Goal: Communication & Community: Answer question/provide support

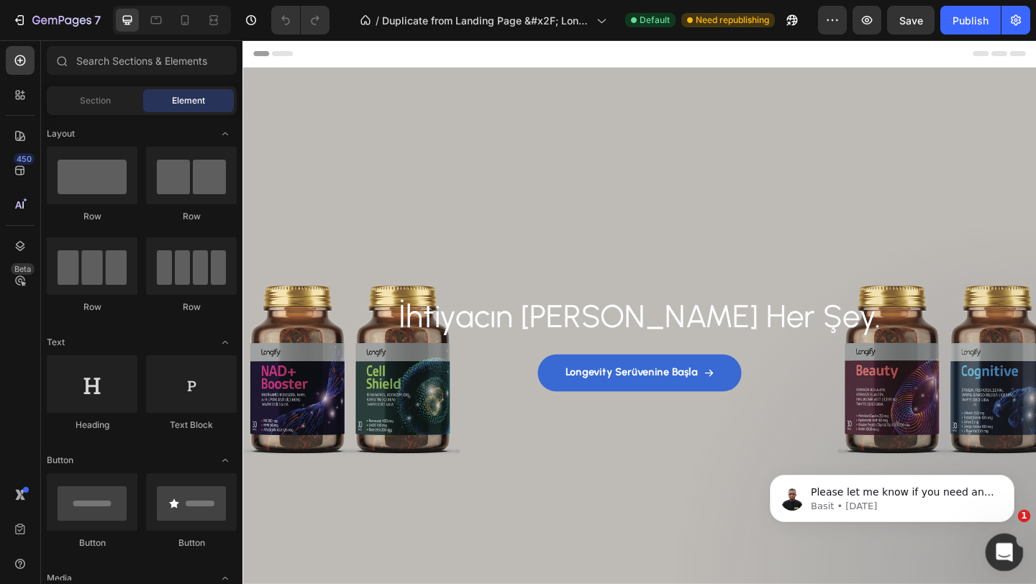
click at [1003, 551] on icon "Open Intercom Messenger" at bounding box center [1002, 550] width 10 height 12
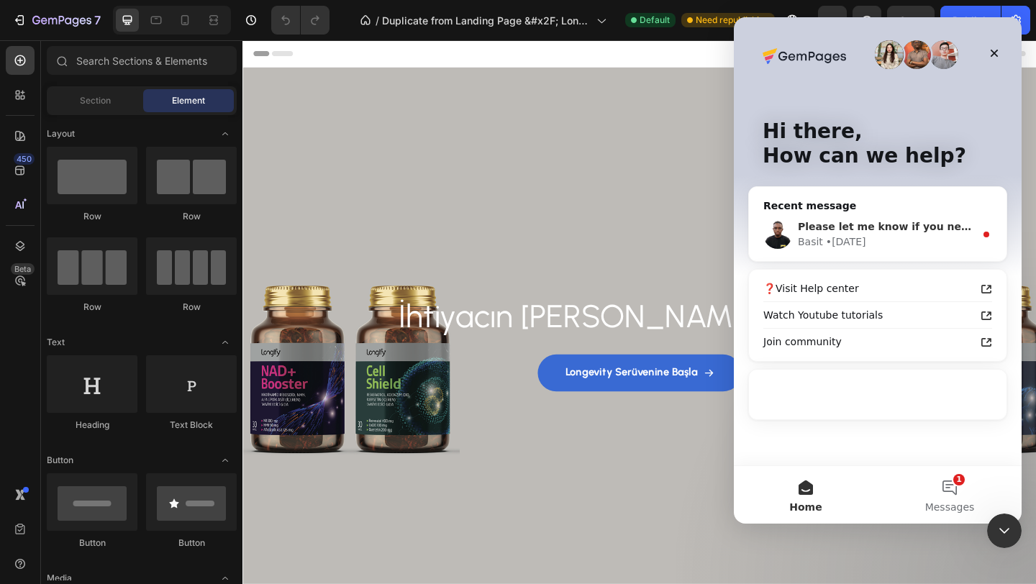
click at [872, 234] on div "Basit • [DATE]" at bounding box center [886, 241] width 177 height 15
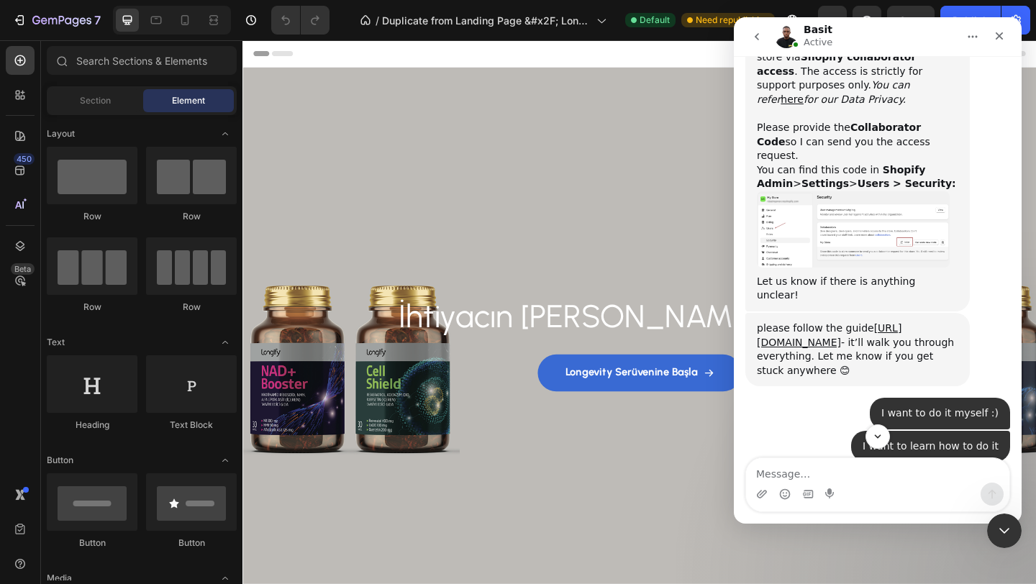
scroll to position [3183, 0]
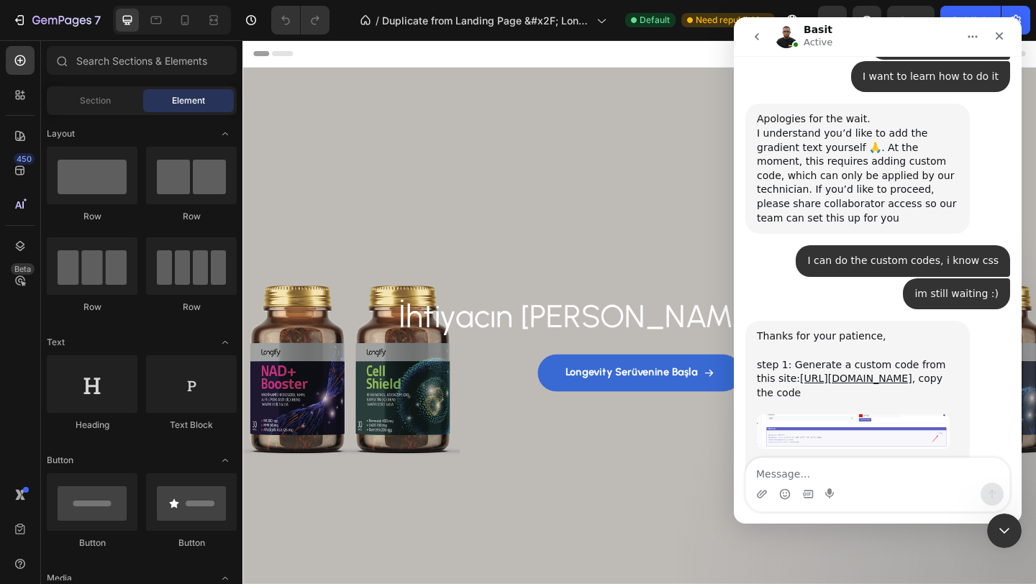
click at [875, 484] on img "Basit says…" at bounding box center [853, 525] width 193 height 83
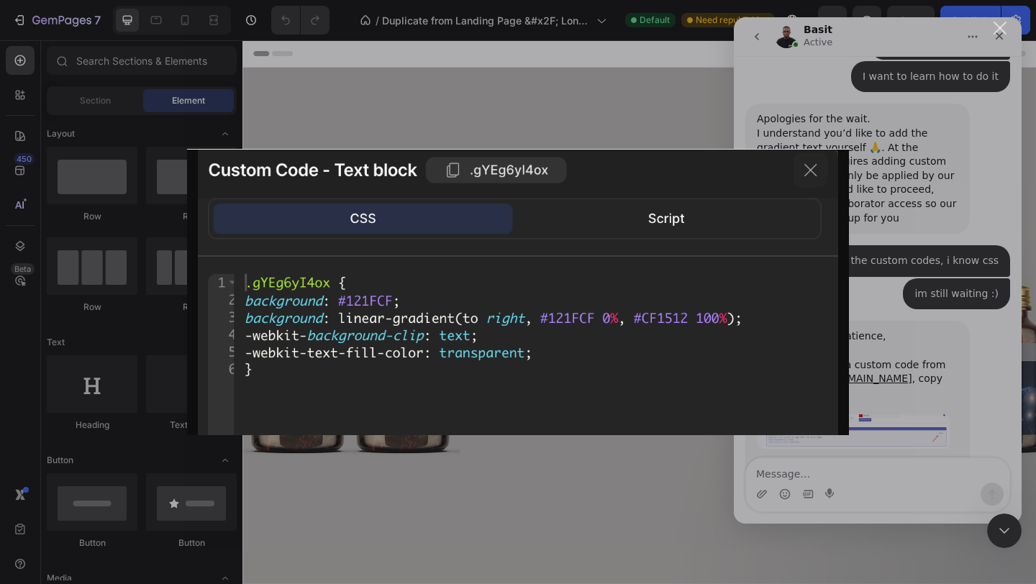
click at [928, 342] on div "Intercom messenger" at bounding box center [518, 292] width 1036 height 584
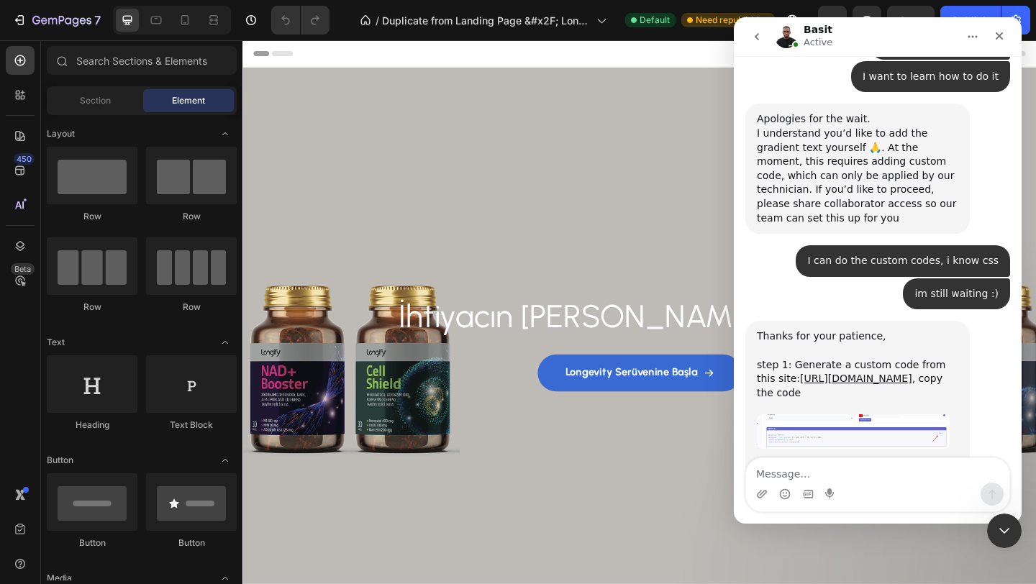
click at [855, 484] on img "Basit says…" at bounding box center [853, 525] width 193 height 83
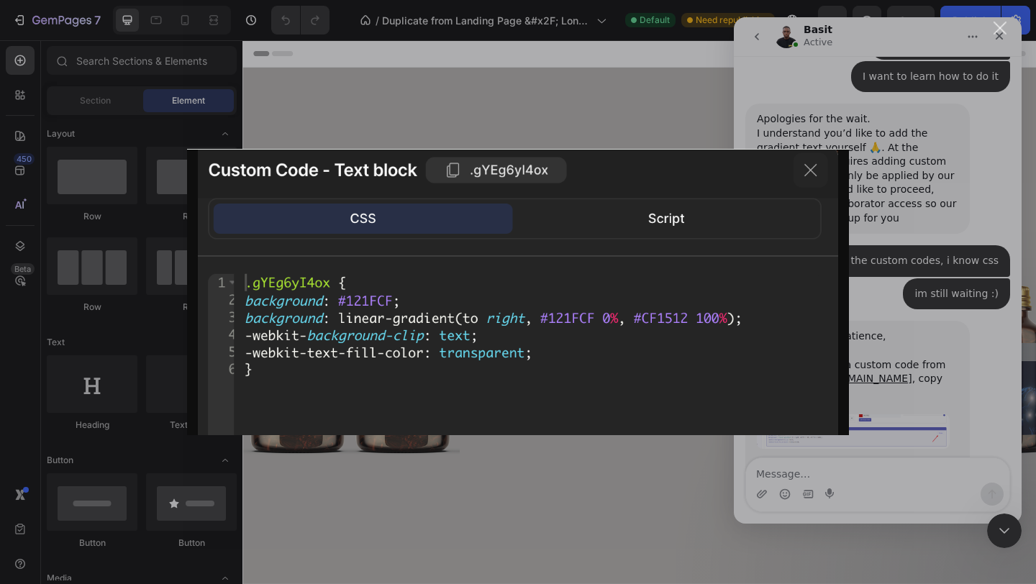
click at [946, 344] on div "Intercom messenger" at bounding box center [518, 292] width 1036 height 584
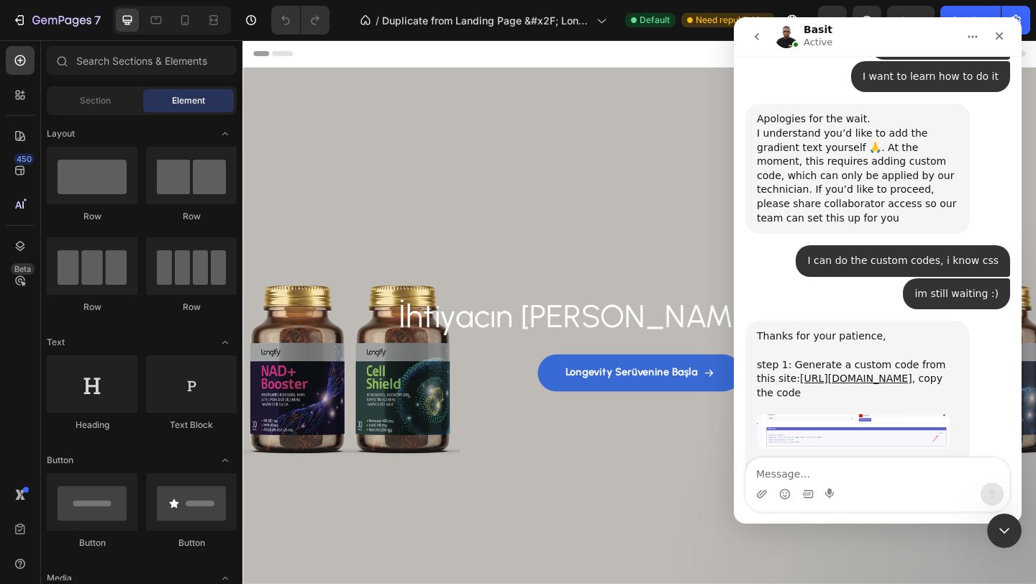
click at [840, 484] on img "Basit says…" at bounding box center [853, 525] width 193 height 83
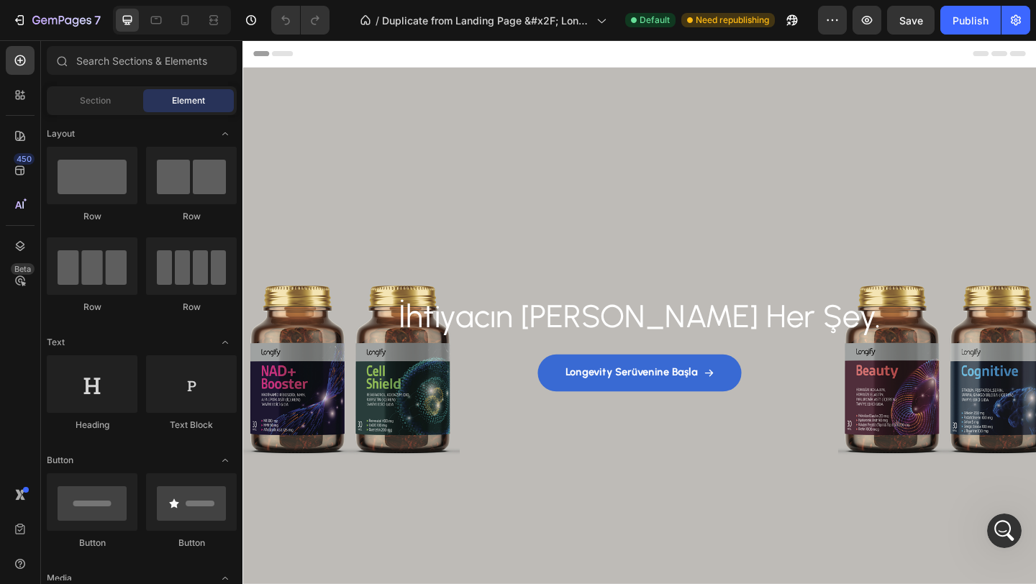
scroll to position [3183, 0]
click at [1035, 544] on div "Background Image" at bounding box center [673, 365] width 863 height 591
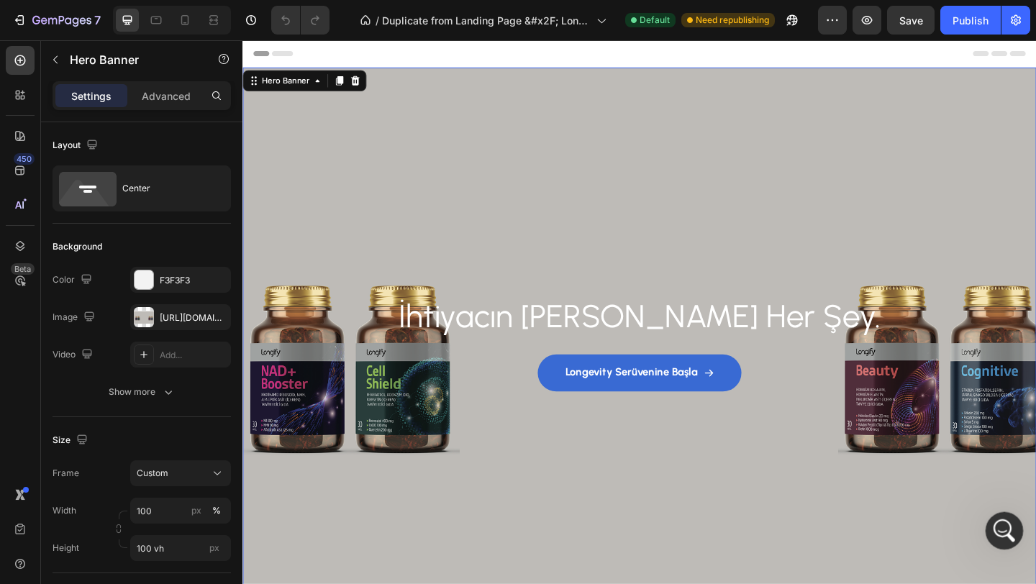
click at [998, 536] on icon "Open Intercom Messenger" at bounding box center [1002, 529] width 24 height 24
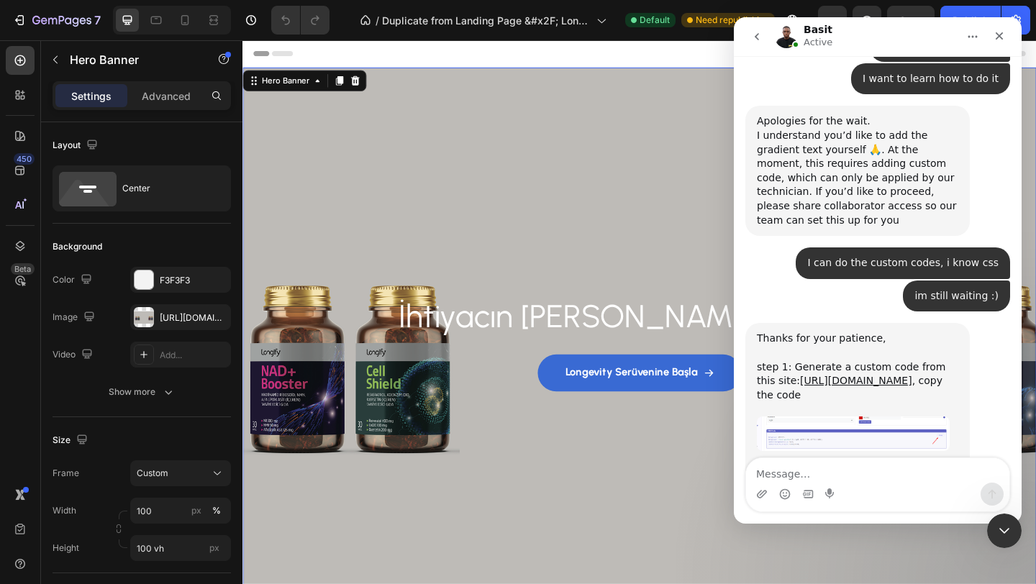
click at [820, 486] on img "Basit says…" at bounding box center [853, 527] width 193 height 83
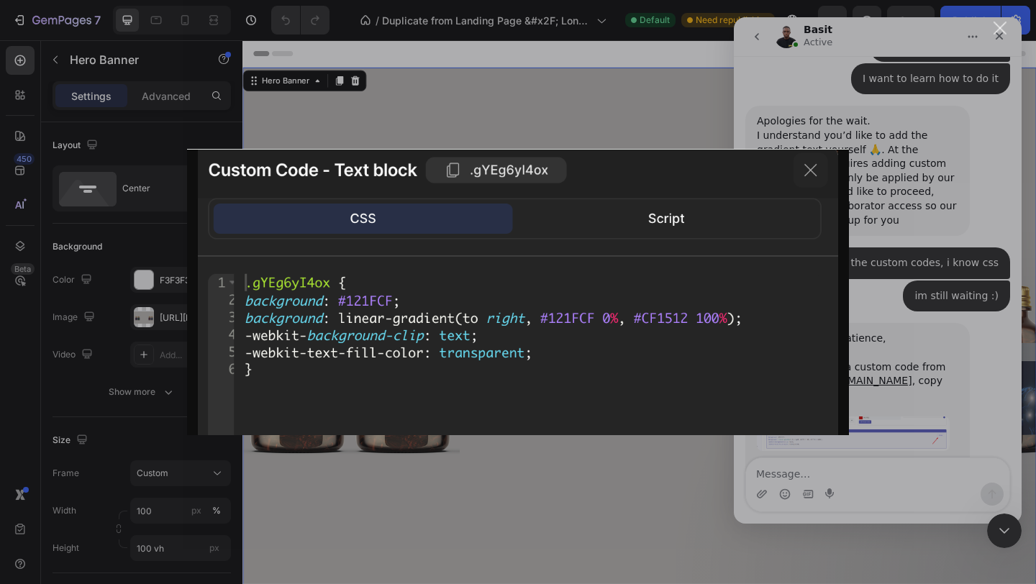
scroll to position [0, 0]
click at [547, 496] on div "Intercom messenger" at bounding box center [518, 292] width 1036 height 584
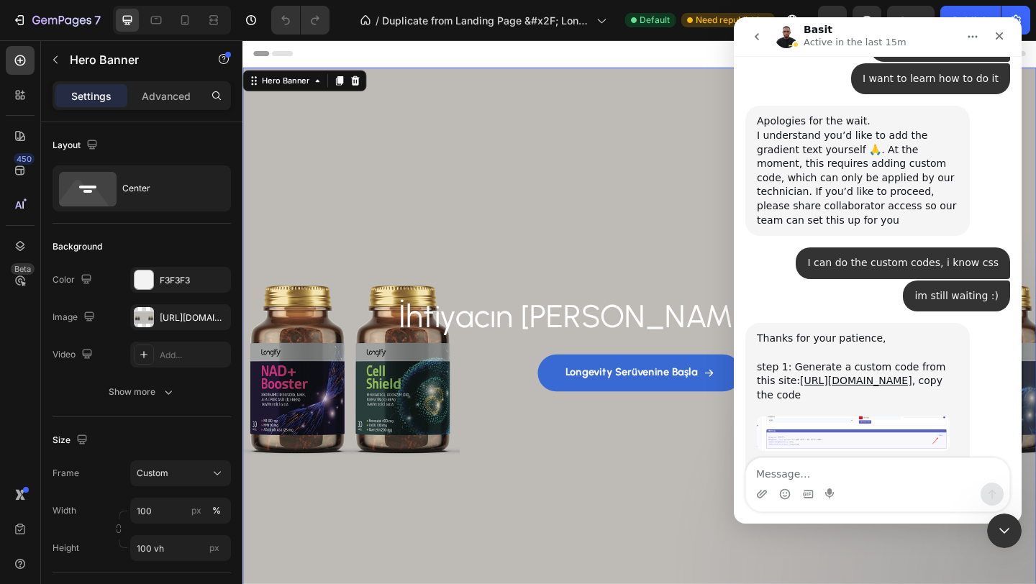
scroll to position [224, 0]
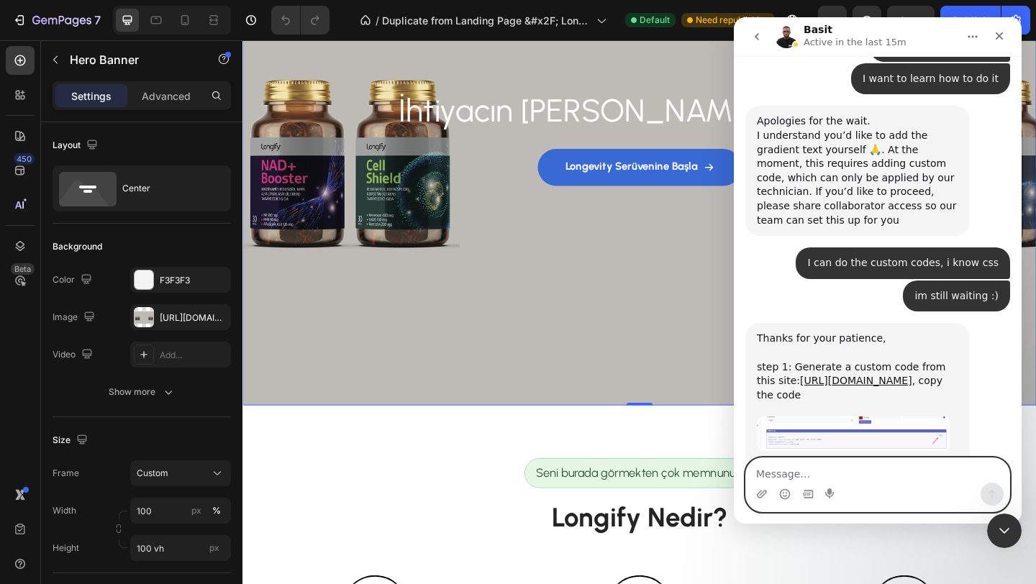
click at [808, 469] on textarea "Message…" at bounding box center [877, 470] width 263 height 24
type textarea "thank you basit!"
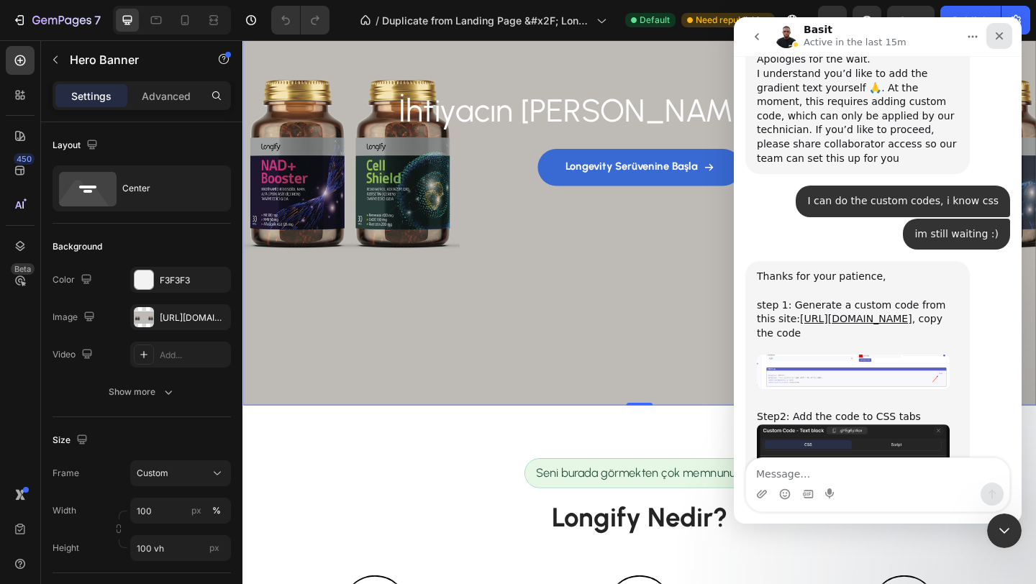
click at [998, 32] on icon "Close" at bounding box center [999, 36] width 12 height 12
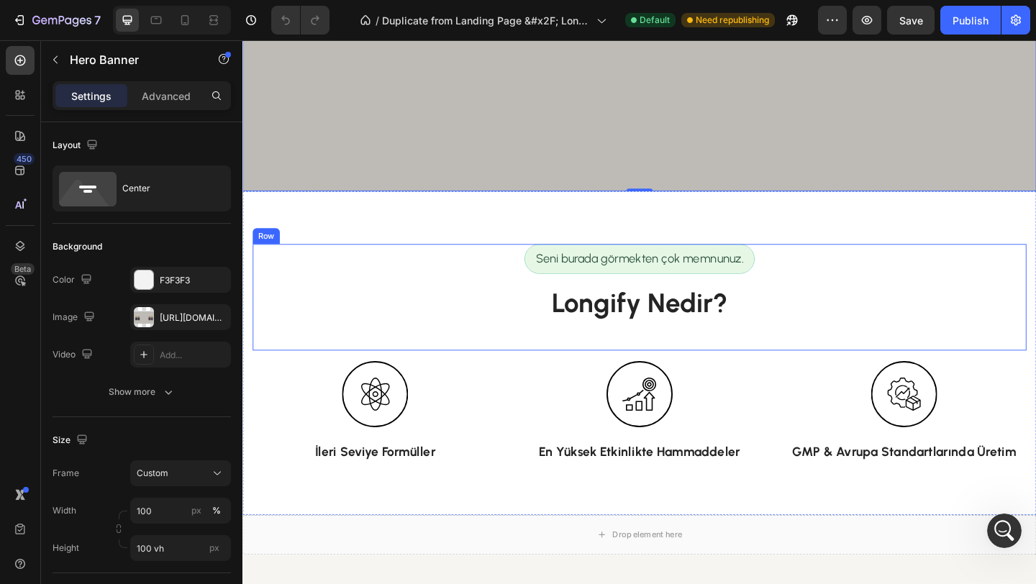
scroll to position [460, 0]
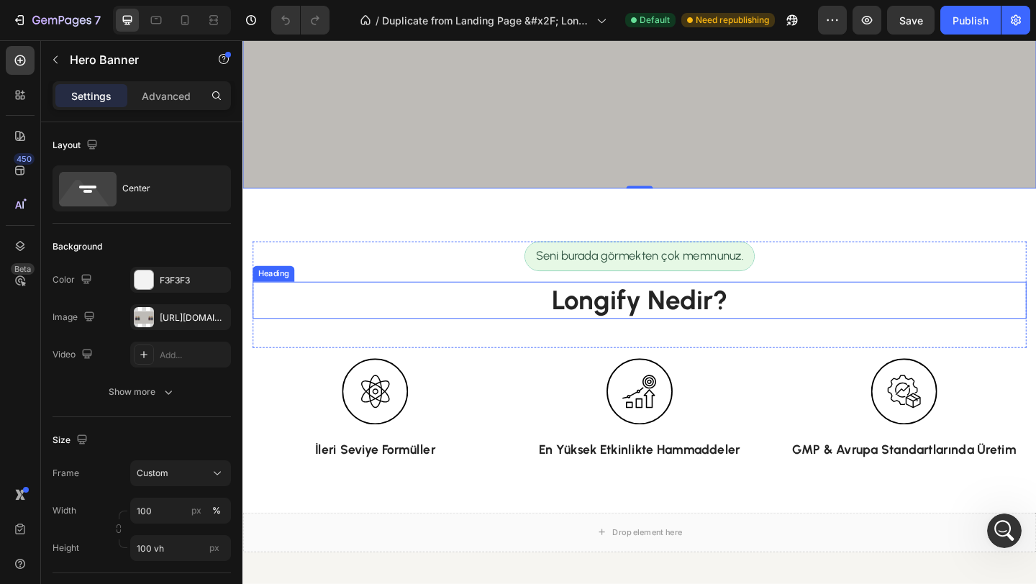
click at [637, 329] on h2 "Longify Nedir?" at bounding box center [673, 323] width 841 height 40
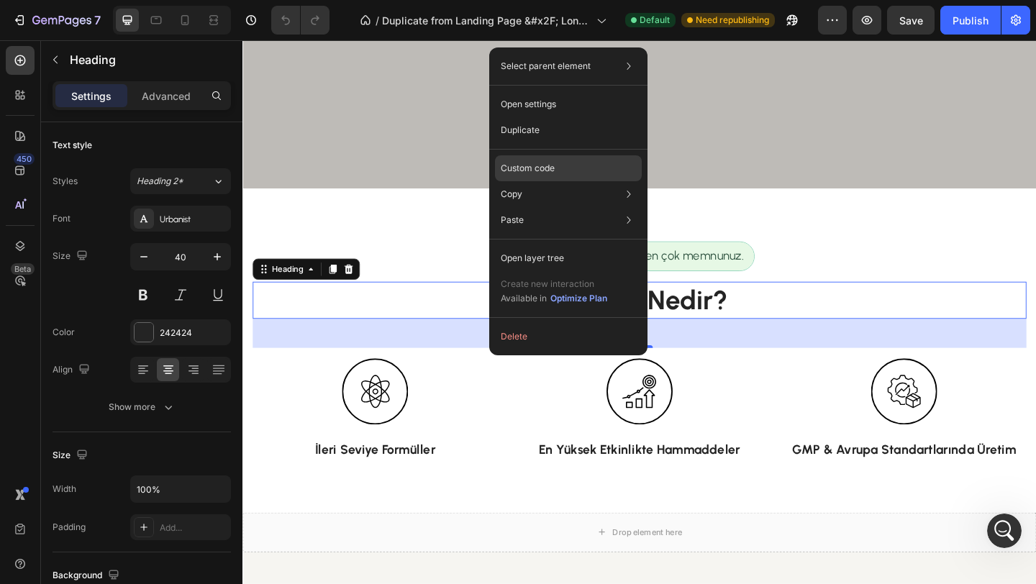
click at [539, 161] on div "Custom code" at bounding box center [568, 168] width 147 height 26
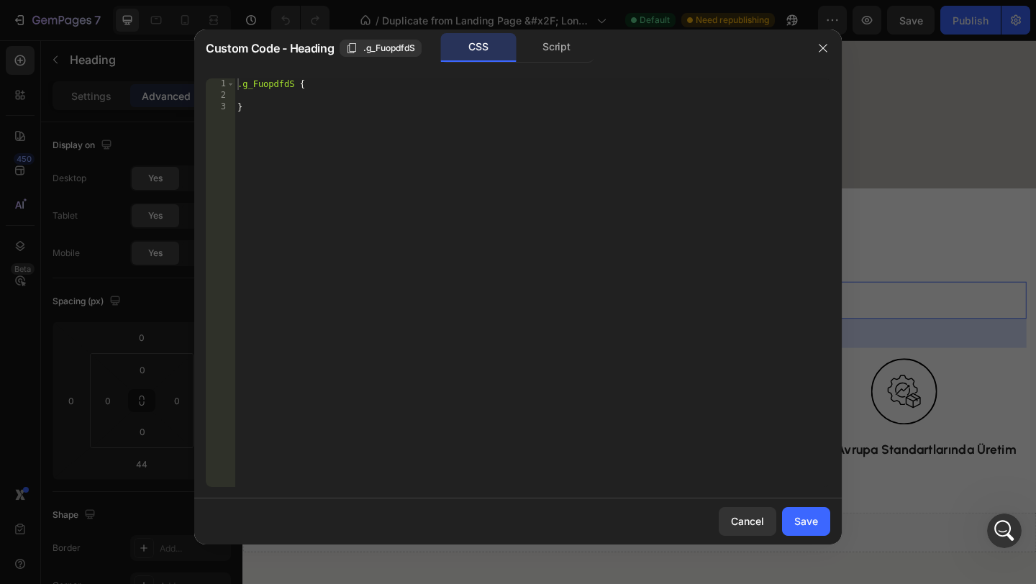
click at [303, 96] on div ".g_FuopdfdS { }" at bounding box center [531, 293] width 595 height 431
paste textarea "-webkit-text-fill-color: transparent;"
type textarea "-webkit-text-fill-color: transparent;"
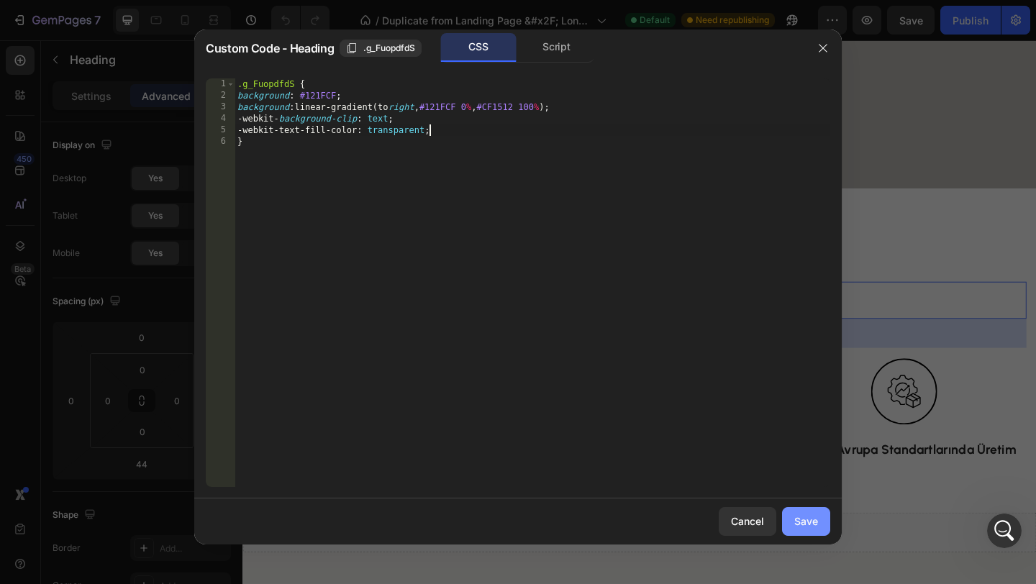
click at [809, 526] on div "Save" at bounding box center [806, 520] width 24 height 15
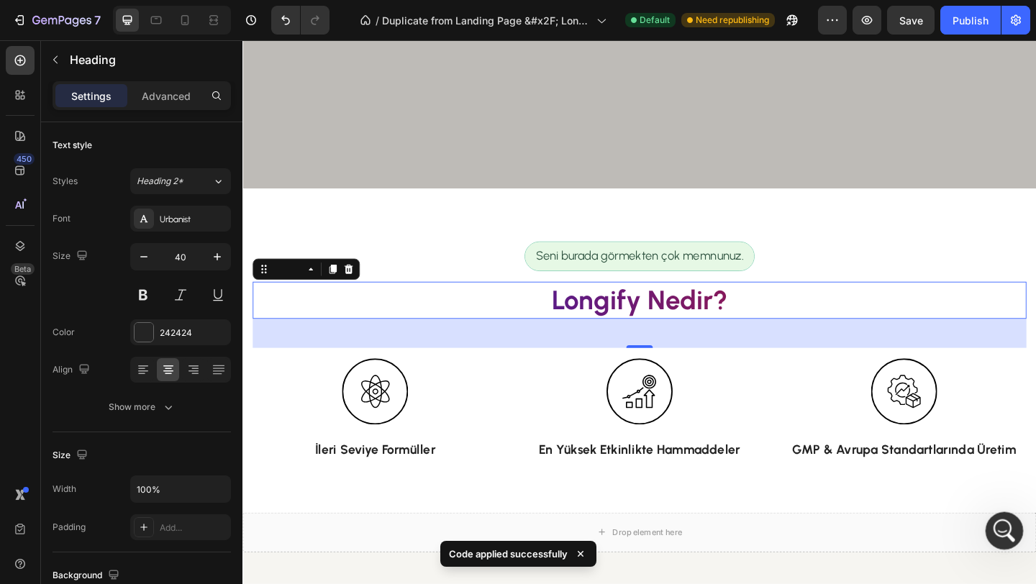
click at [991, 531] on icon "Open Intercom Messenger" at bounding box center [1002, 529] width 24 height 24
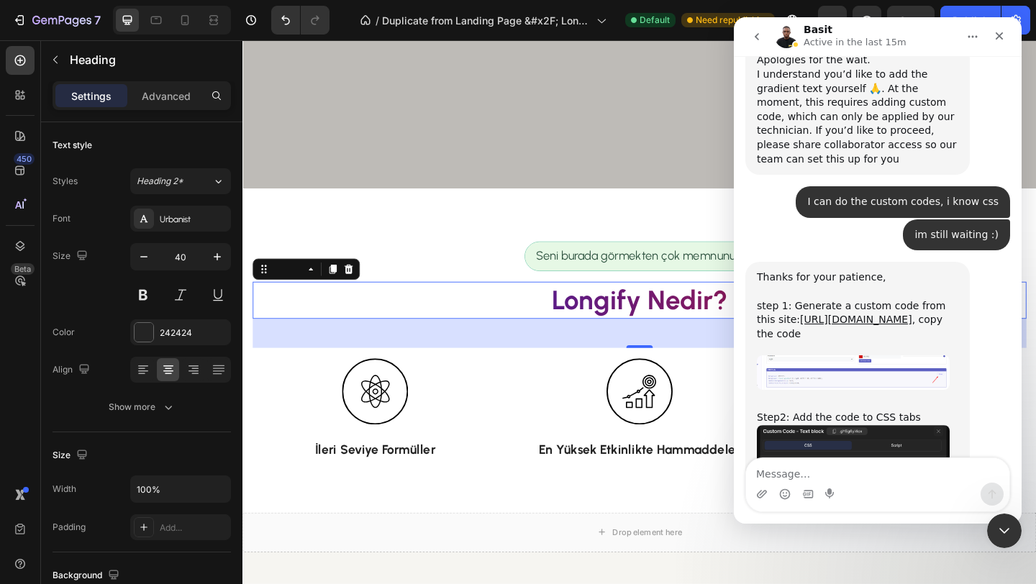
scroll to position [3245, 0]
type textarea "that was perfect"
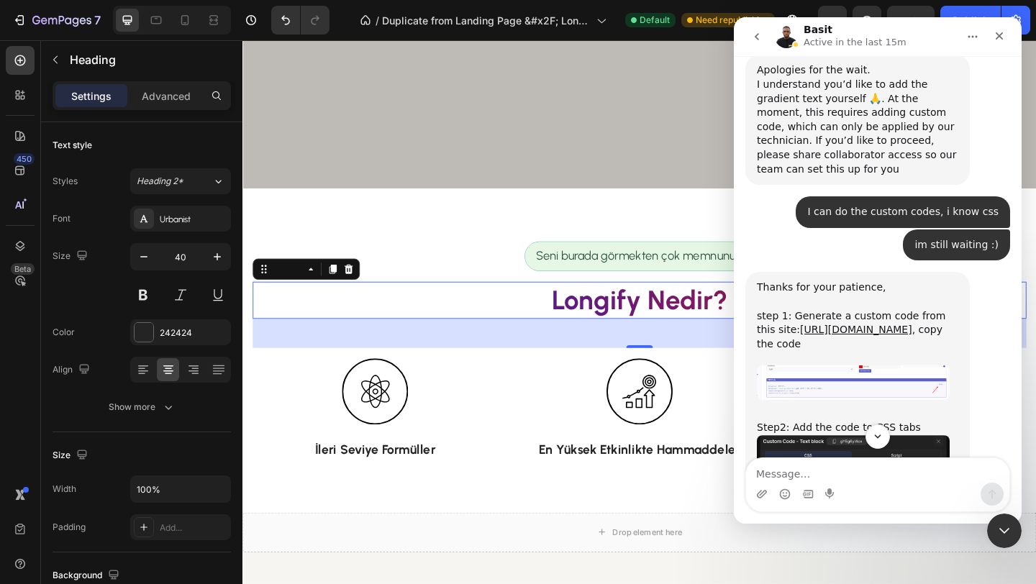
scroll to position [3278, 0]
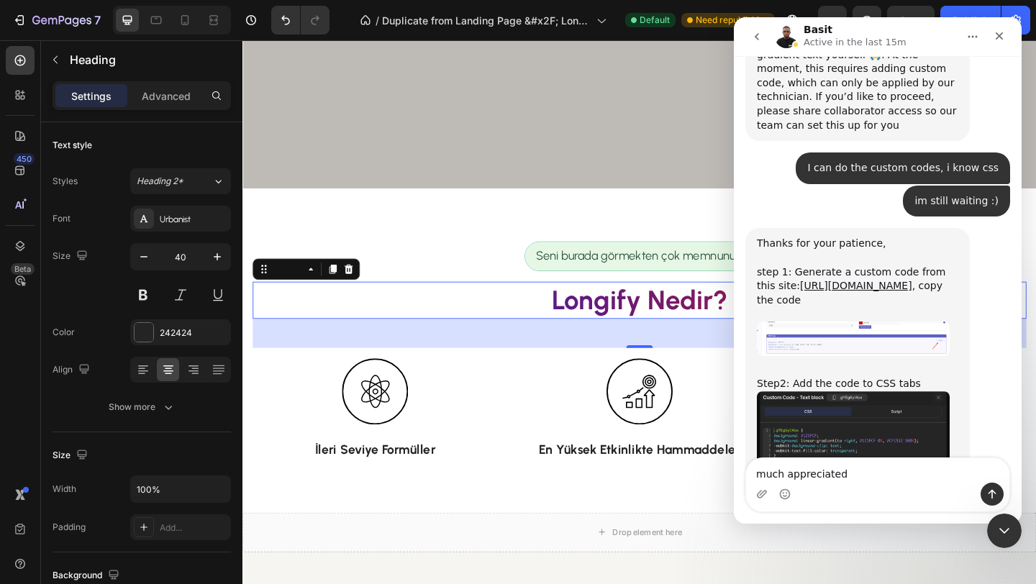
type textarea "much appreciated!"
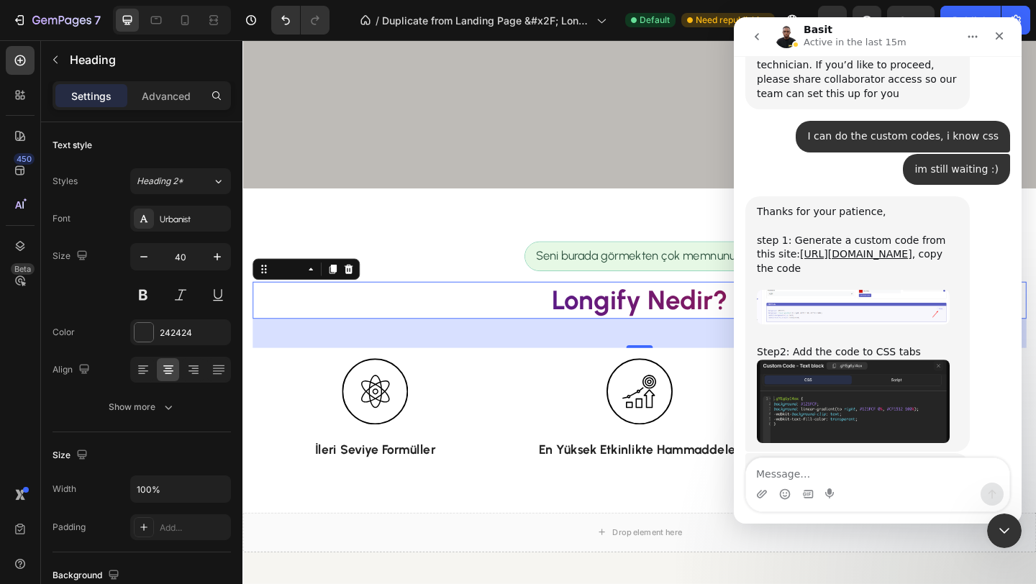
scroll to position [3311, 0]
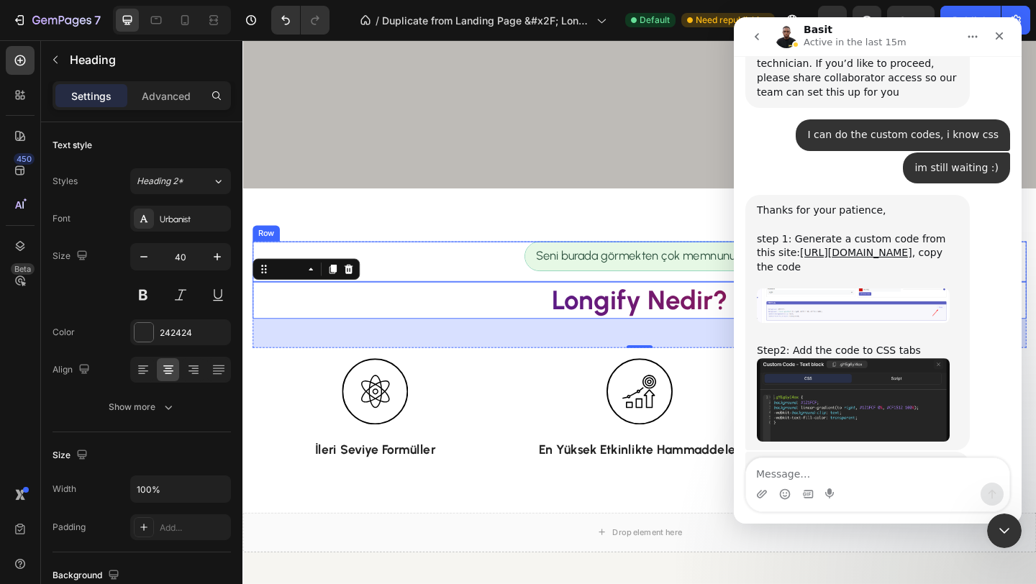
click at [478, 264] on div "Seni burada görmekten çok memnunuz. Text Block Row" at bounding box center [673, 281] width 841 height 44
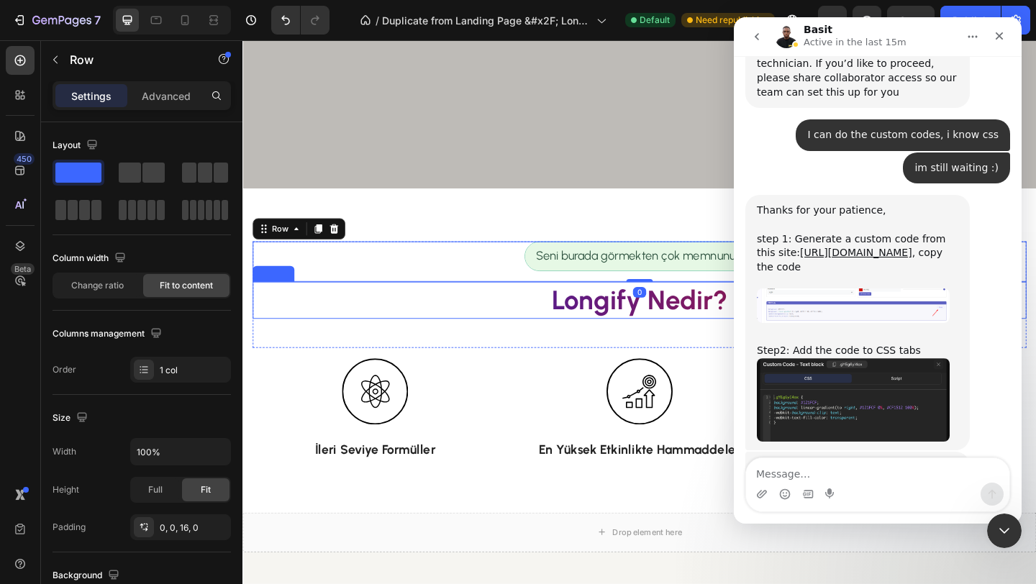
click at [544, 334] on h2 "Longify Nedir?" at bounding box center [673, 323] width 841 height 40
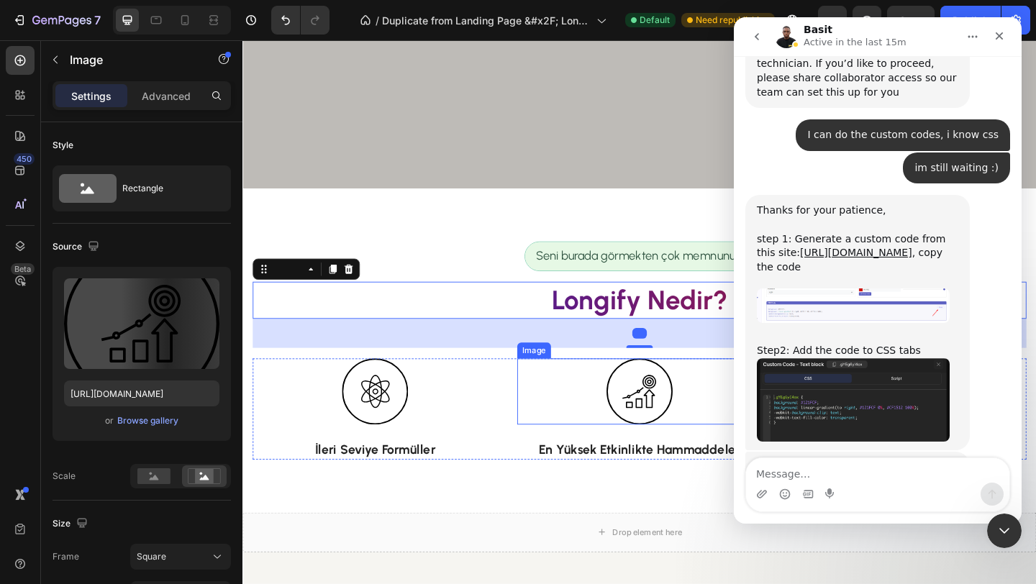
click at [549, 417] on div at bounding box center [674, 422] width 266 height 72
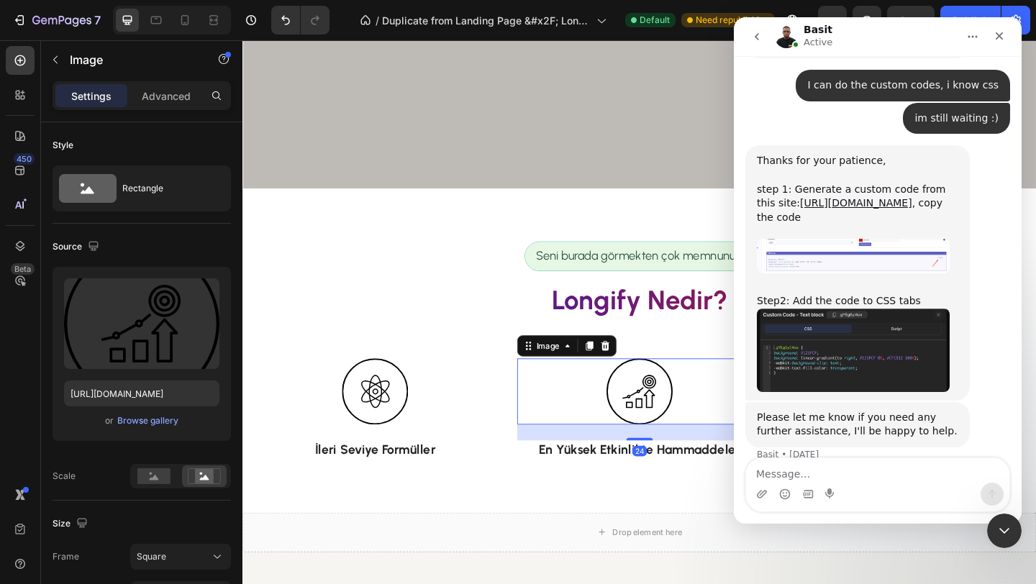
scroll to position [3366, 0]
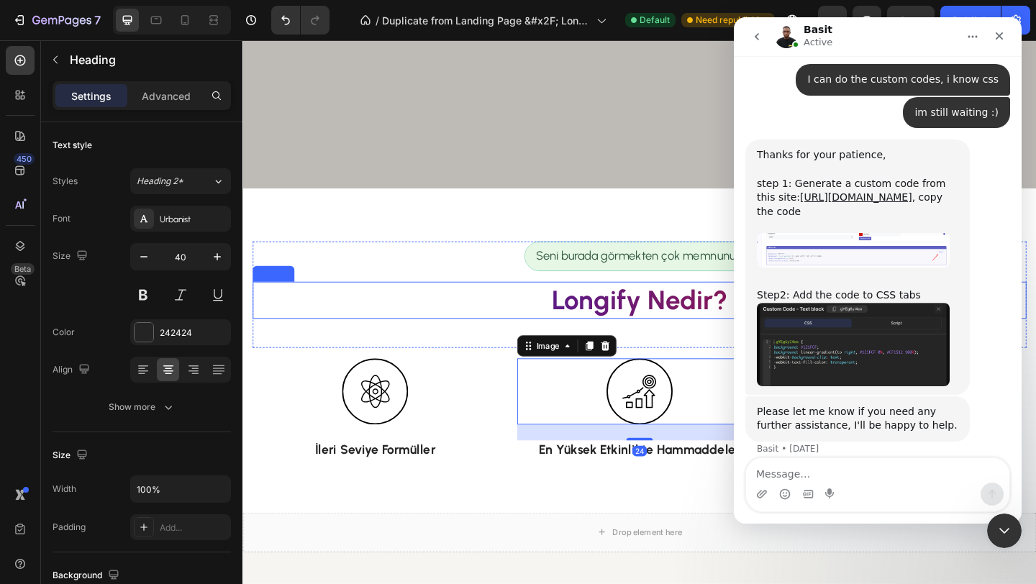
click at [621, 319] on h2 "Longify Nedir?" at bounding box center [673, 323] width 841 height 40
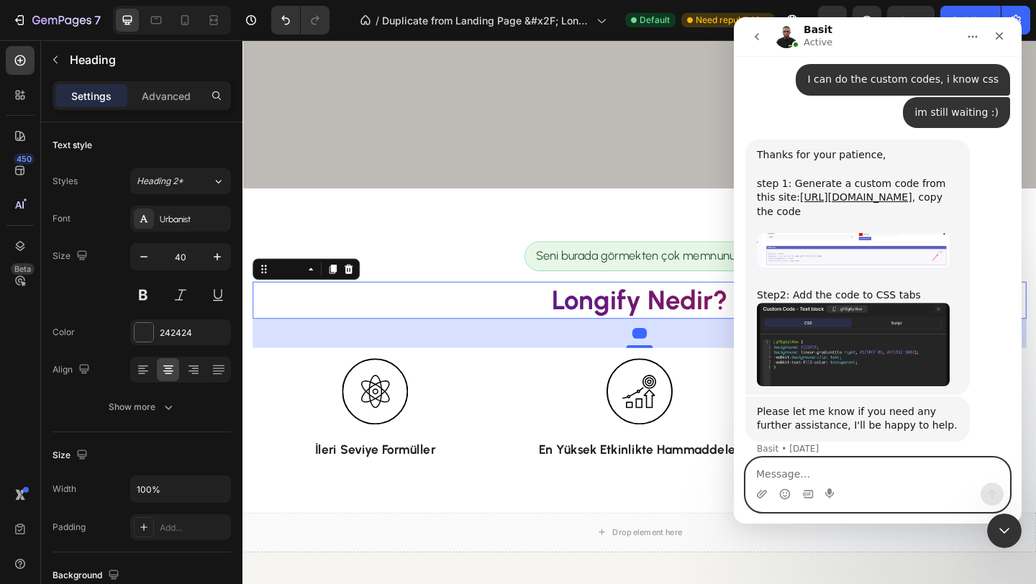
click at [812, 467] on textarea "Message…" at bounding box center [877, 470] width 263 height 24
click at [830, 470] on textarea "Message…" at bounding box center [877, 470] width 263 height 24
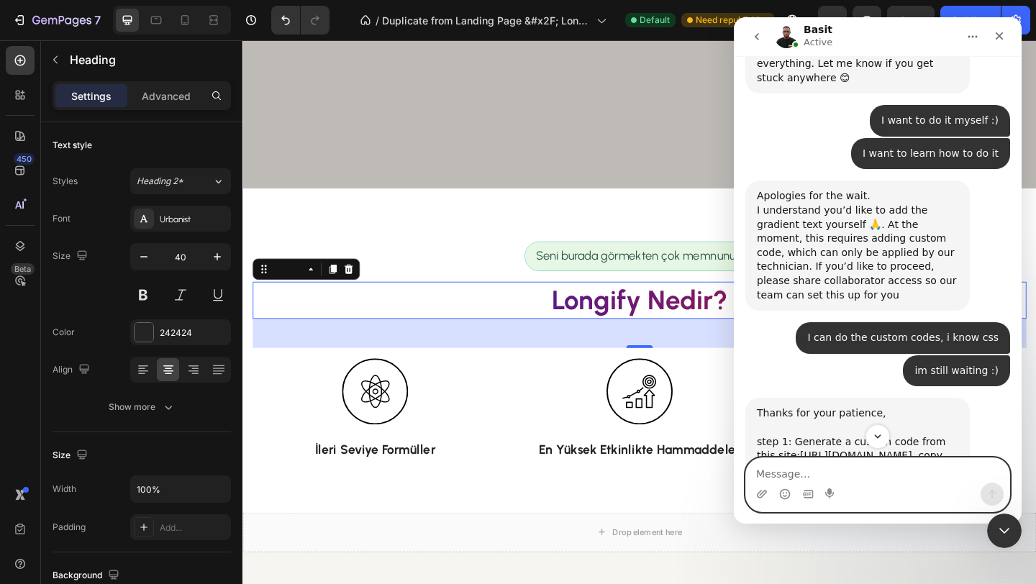
scroll to position [3311, 0]
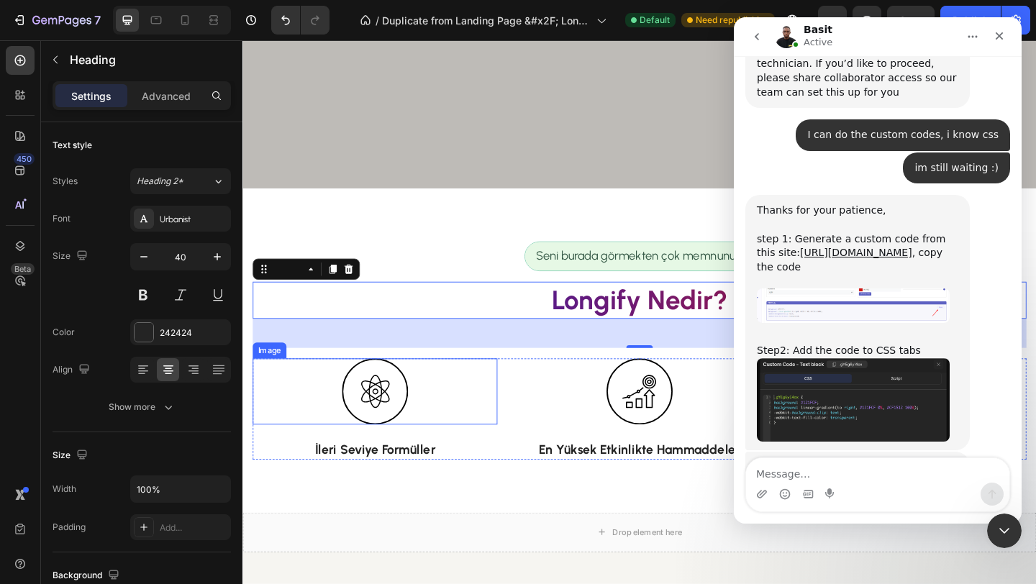
click at [472, 408] on div at bounding box center [386, 422] width 266 height 72
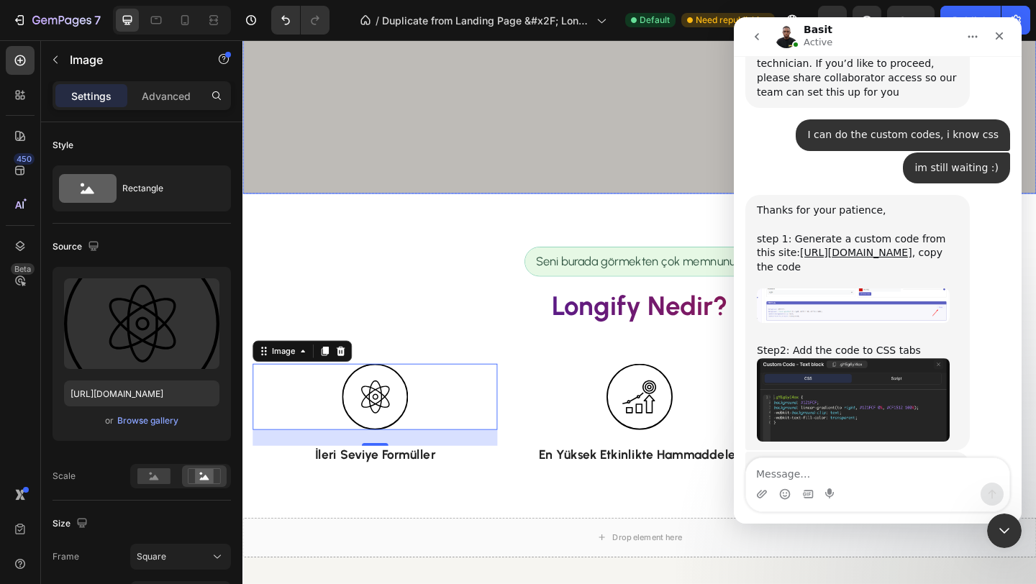
scroll to position [455, 0]
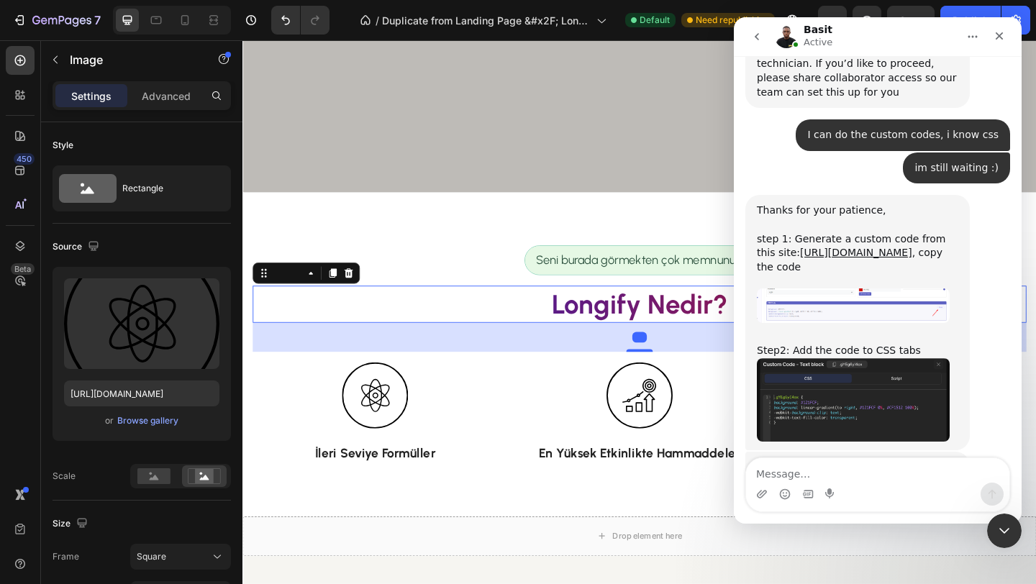
click at [620, 337] on h2 "Longify Nedir?" at bounding box center [673, 327] width 841 height 40
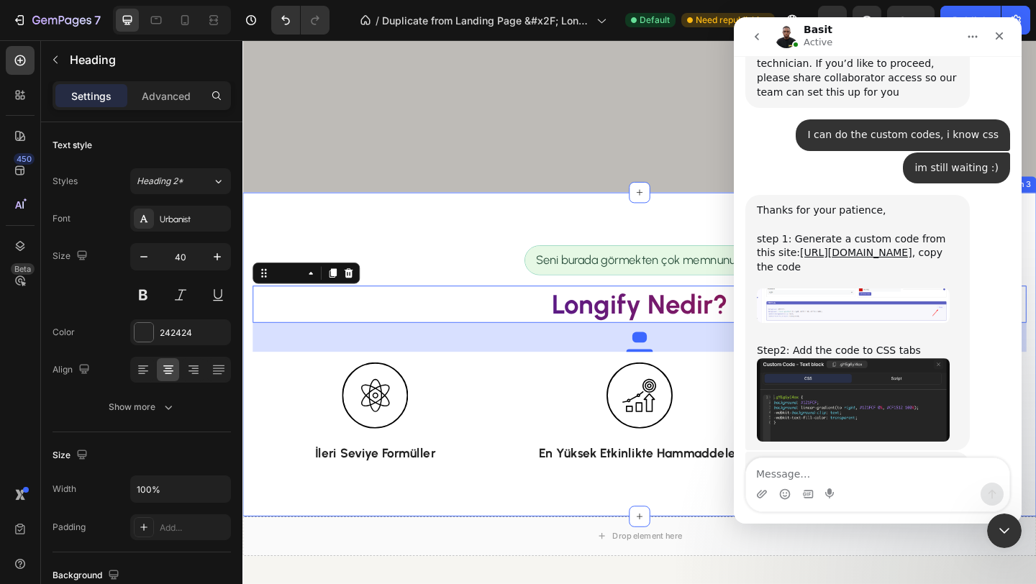
click at [478, 237] on div "Seni burada görmekten çok memnunuz. Text Block Row Longify Nedir? Heading 44 Ro…" at bounding box center [673, 382] width 863 height 352
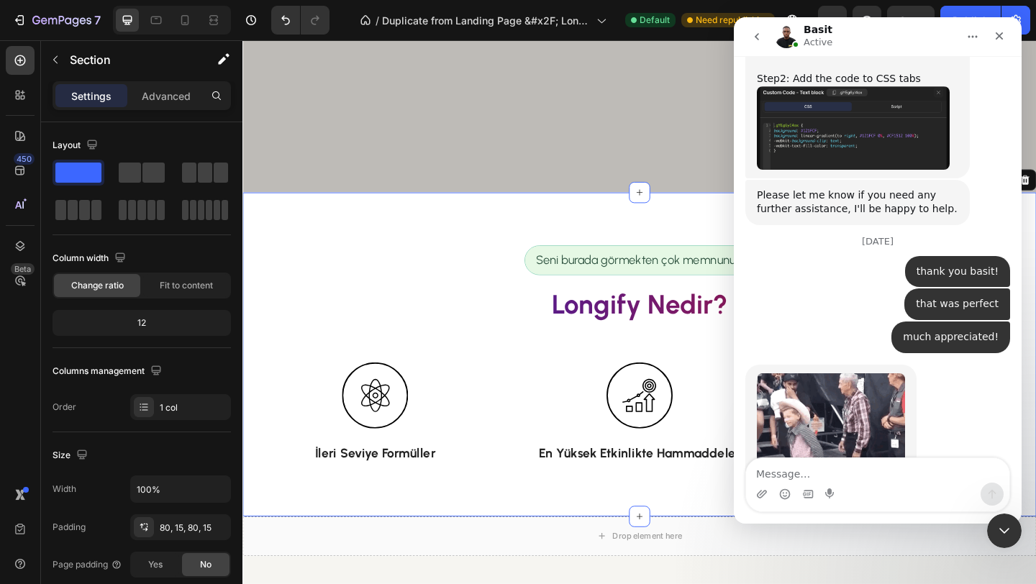
scroll to position [3588, 0]
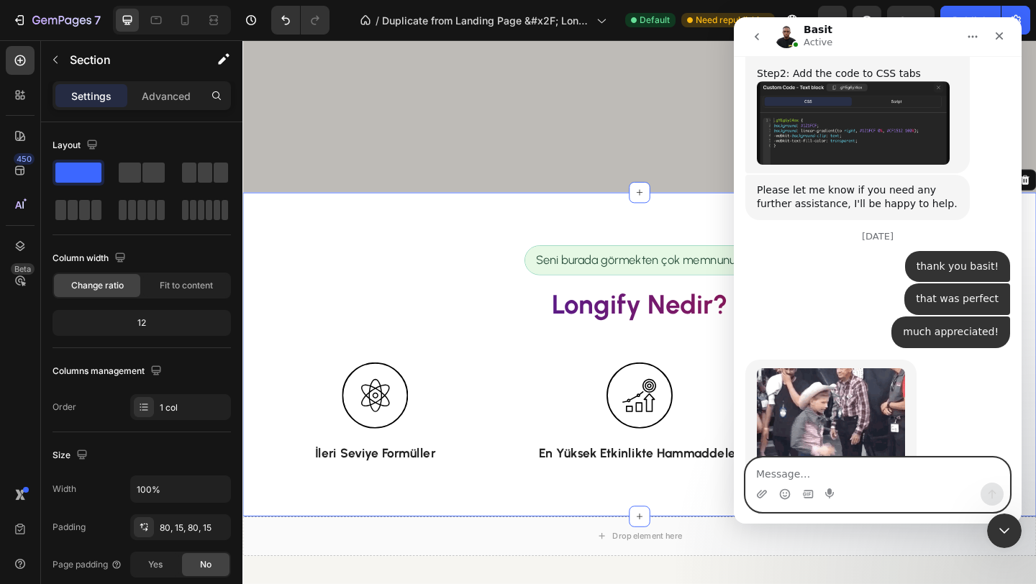
click at [833, 474] on textarea "Message…" at bounding box center [877, 470] width 263 height 24
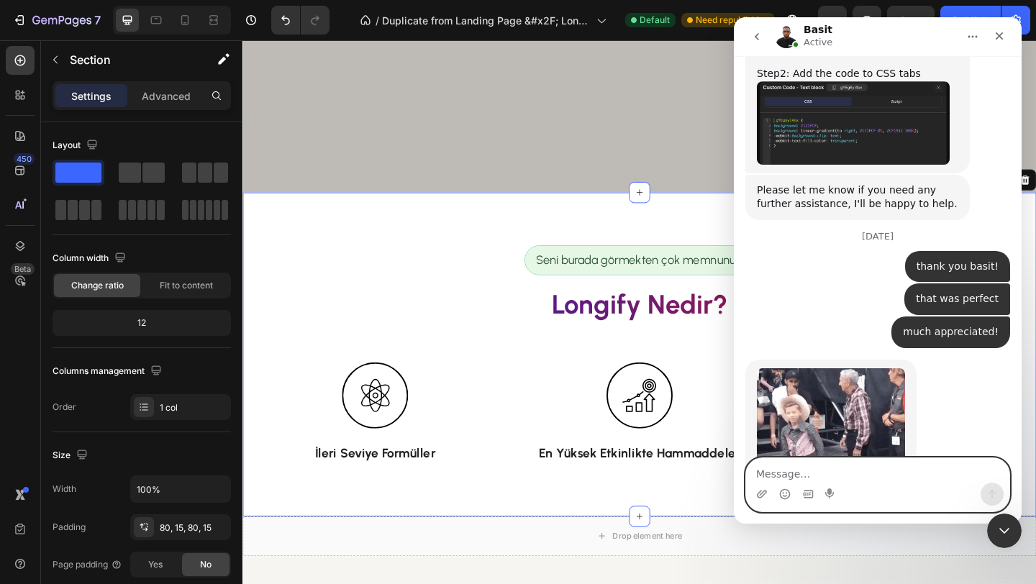
click at [845, 475] on textarea "Message…" at bounding box center [877, 470] width 263 height 24
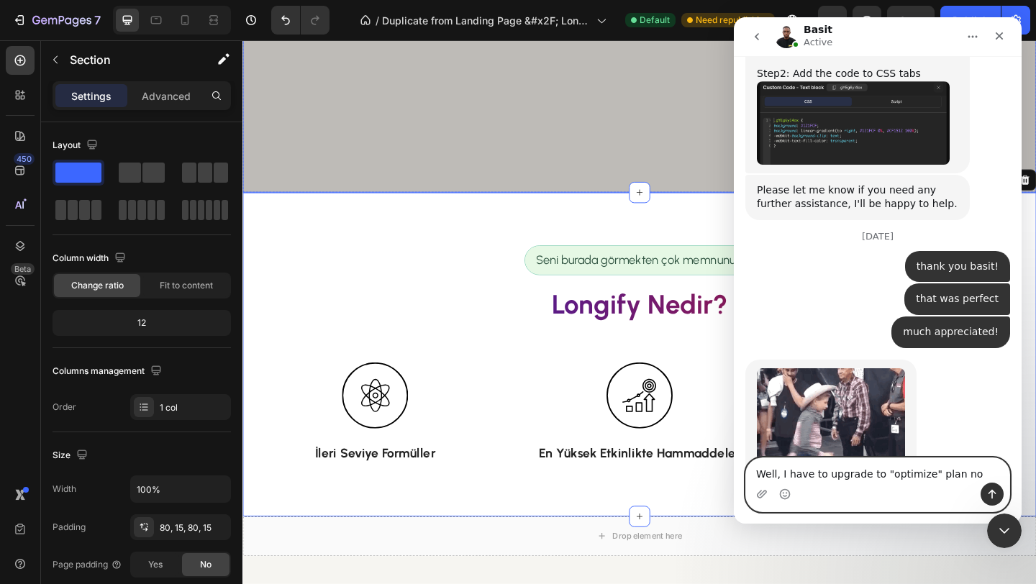
type textarea "Well, I have to upgrade to "optimize" plan now"
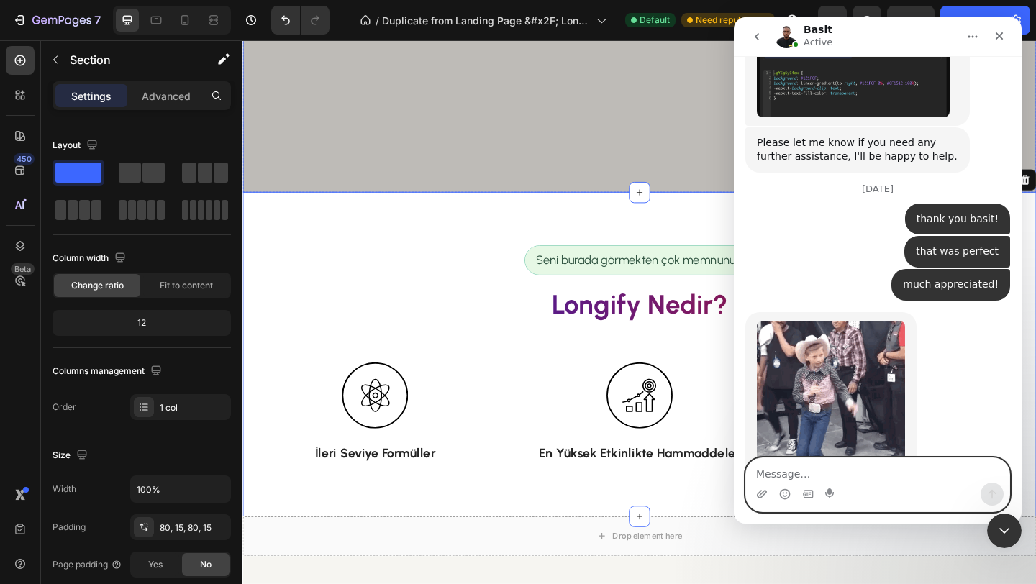
scroll to position [3645, 0]
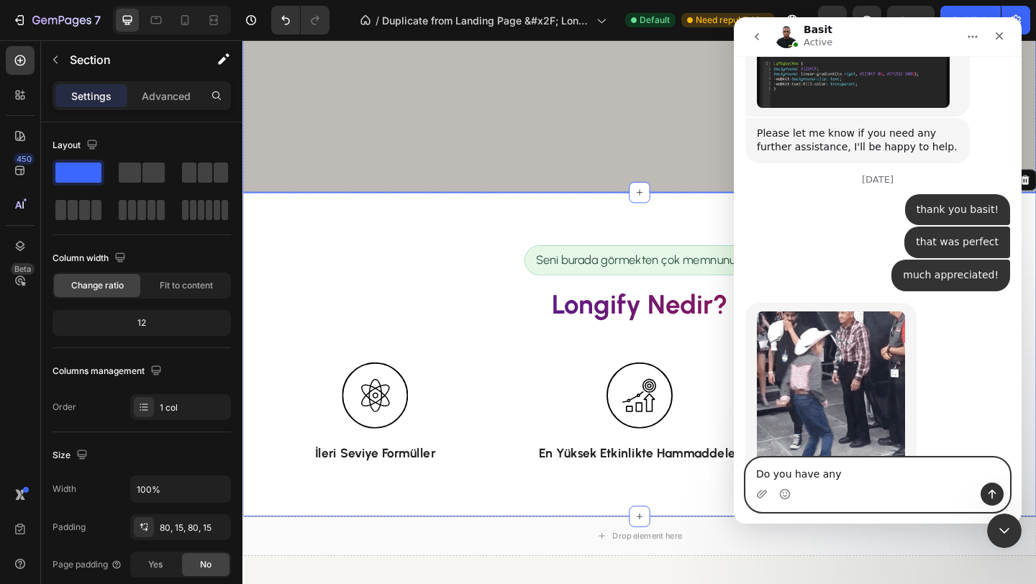
type textarea "Do you have any"
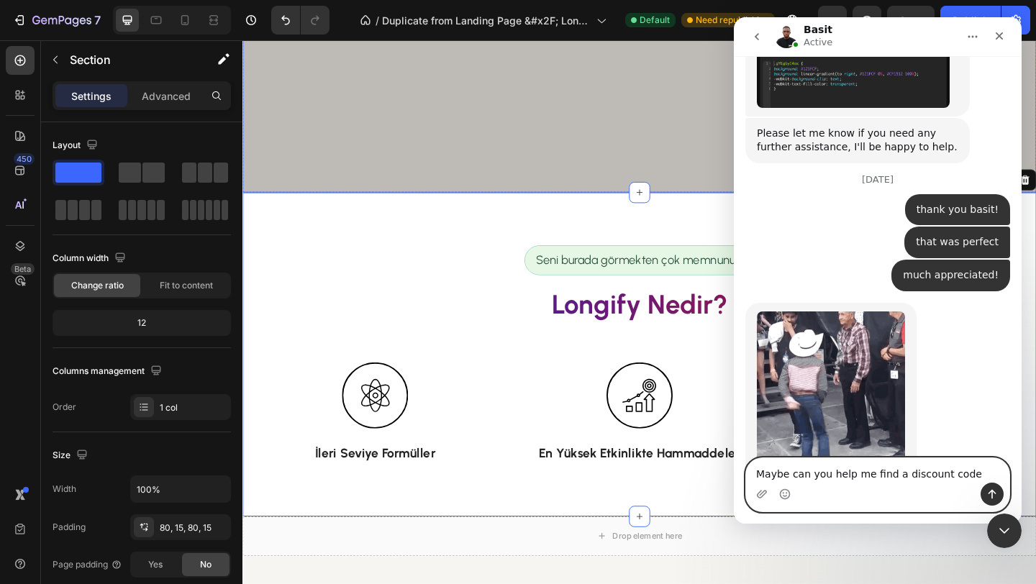
type textarea "Maybe can you help me find a discount code?"
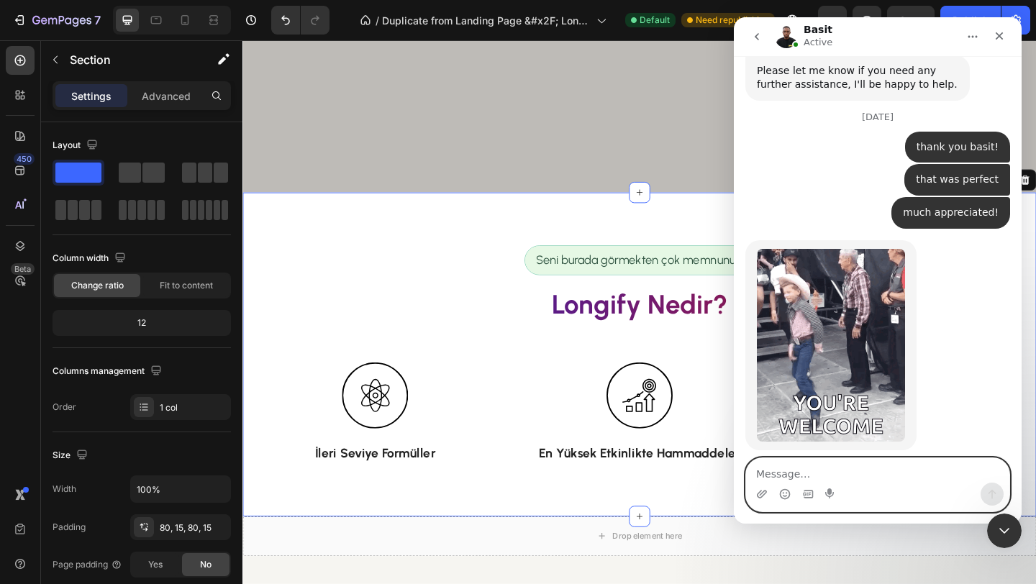
scroll to position [3763, 0]
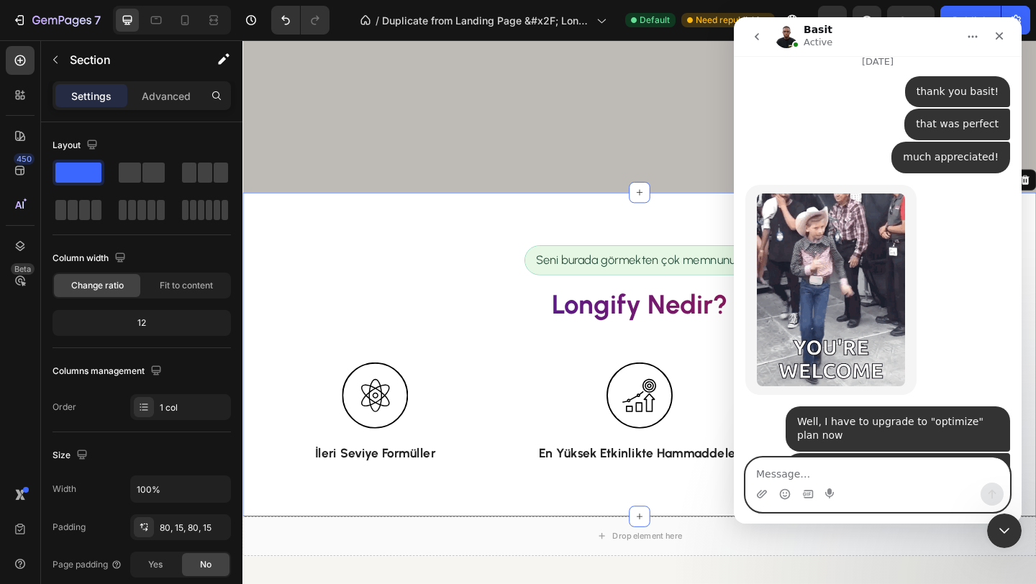
click at [806, 470] on textarea "Message…" at bounding box center [877, 470] width 263 height 24
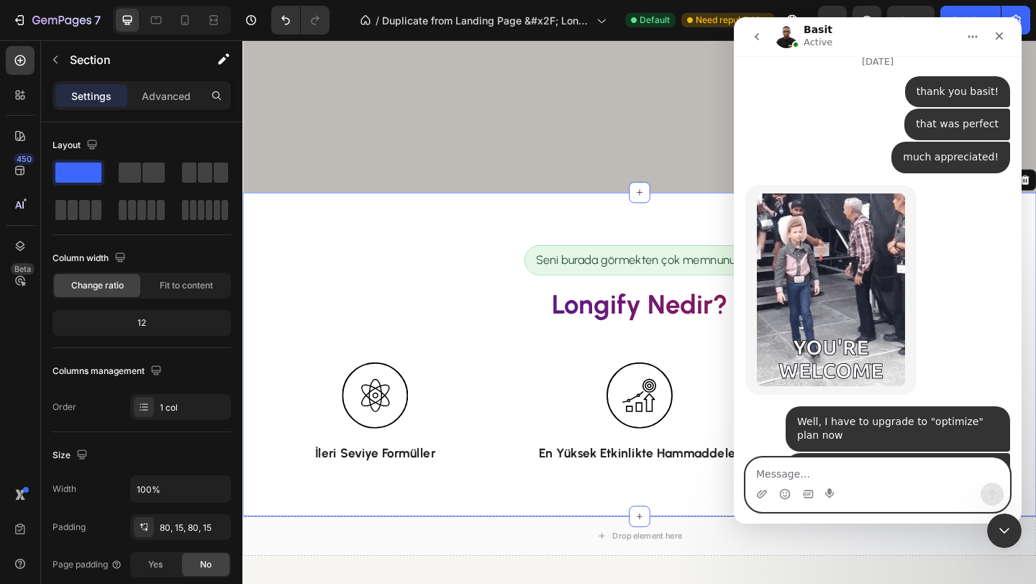
scroll to position [3707, 0]
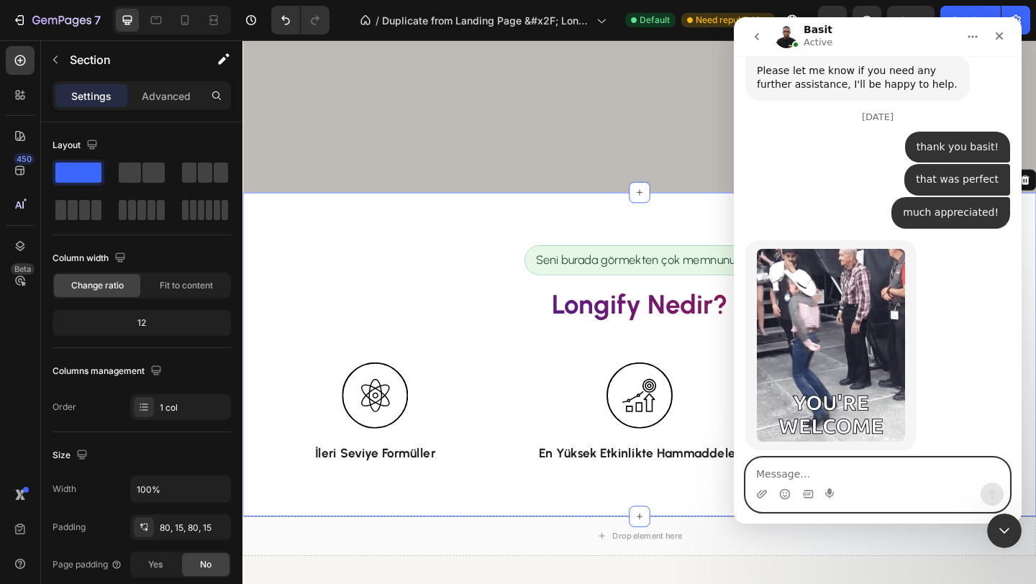
type textarea "s"
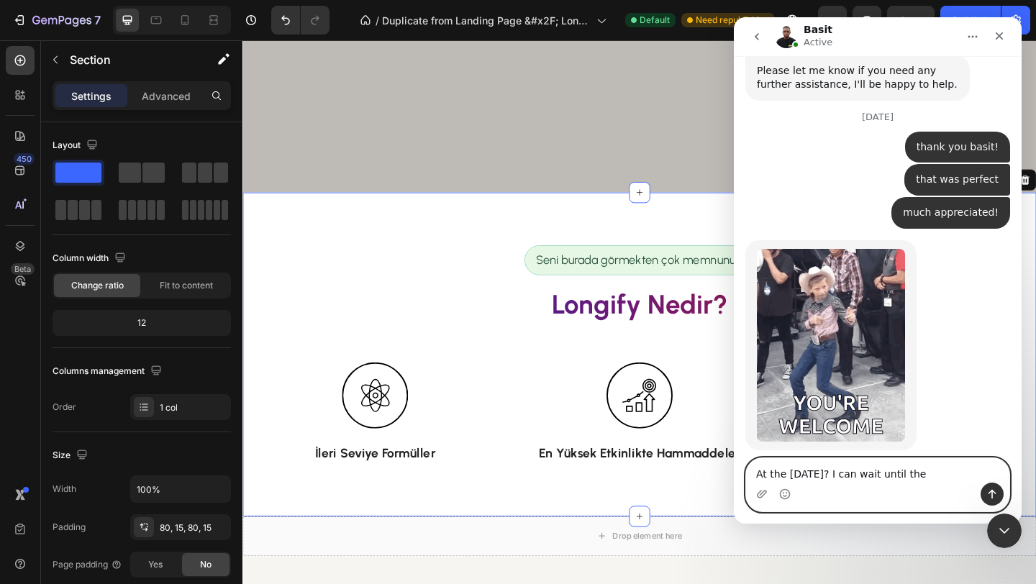
type textarea "At the [DATE]? I can wait until then"
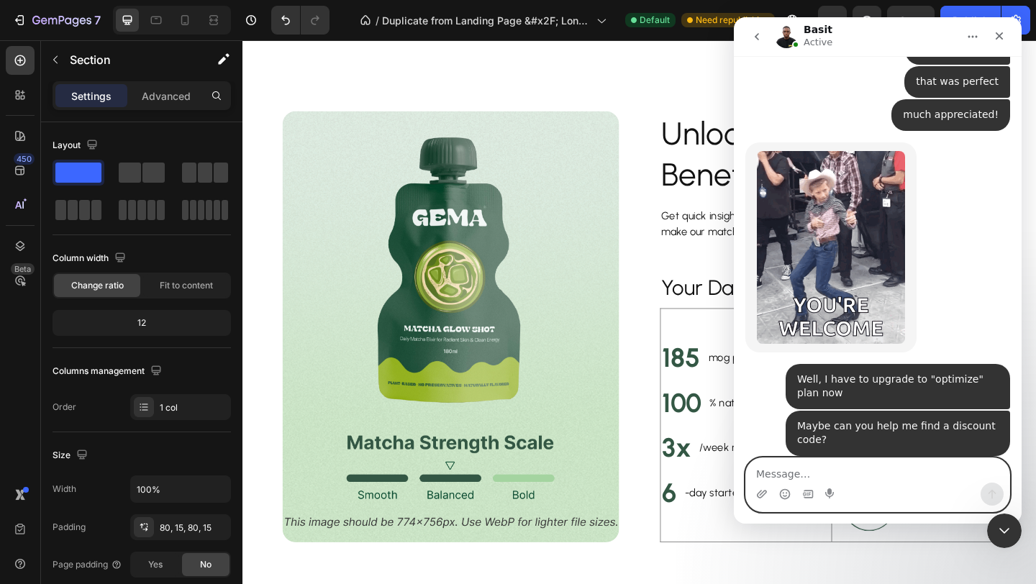
scroll to position [3750, 0]
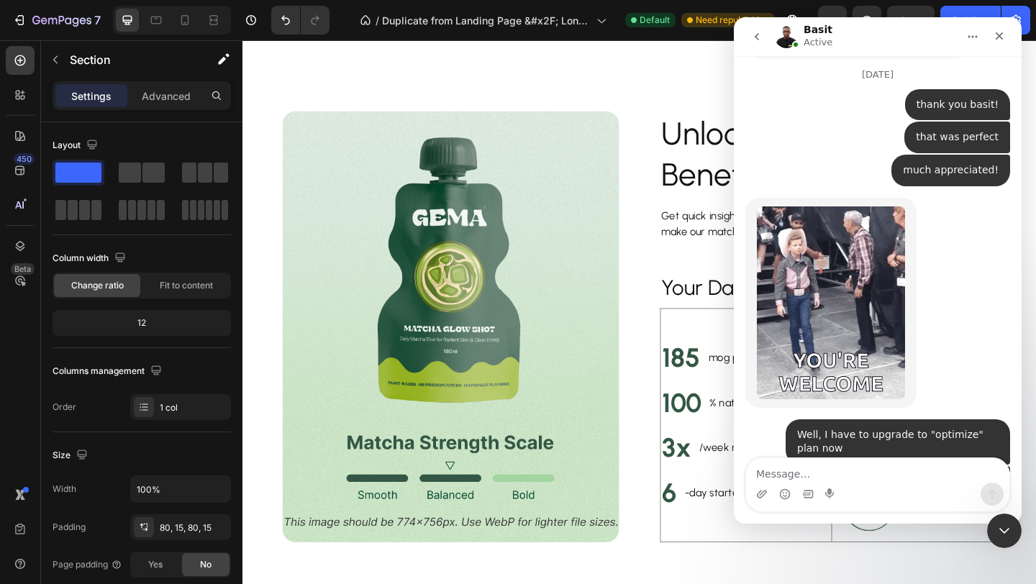
click at [787, 42] on img "Intercom messenger" at bounding box center [786, 36] width 23 height 23
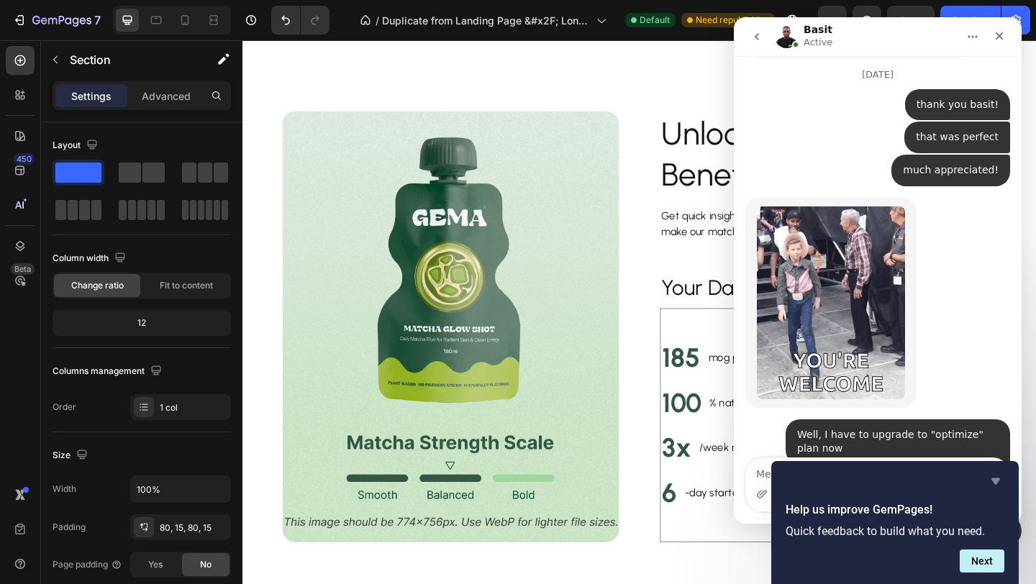
click at [995, 481] on icon "Hide survey" at bounding box center [995, 481] width 9 height 6
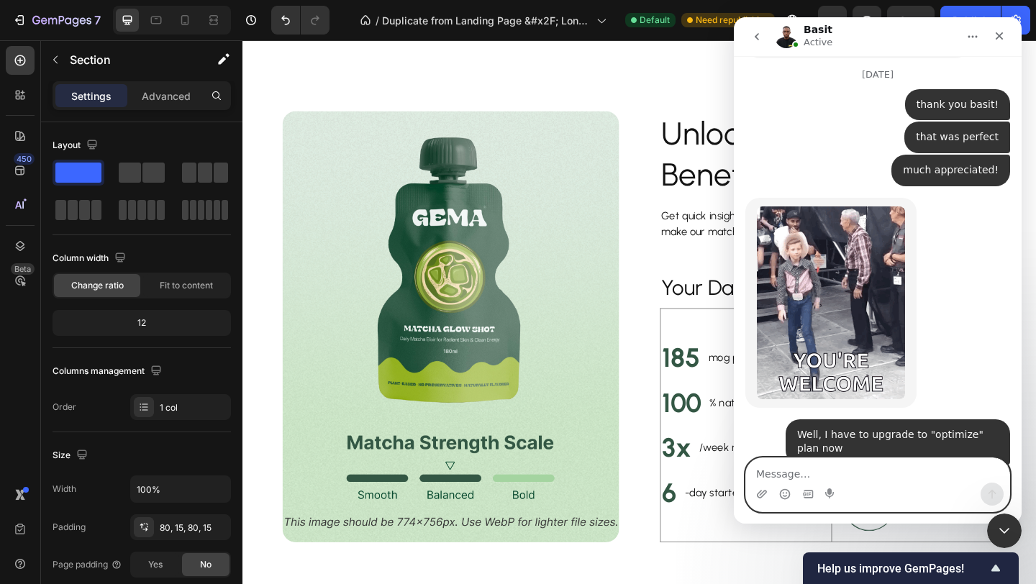
click at [885, 471] on textarea "Message…" at bounding box center [877, 470] width 263 height 24
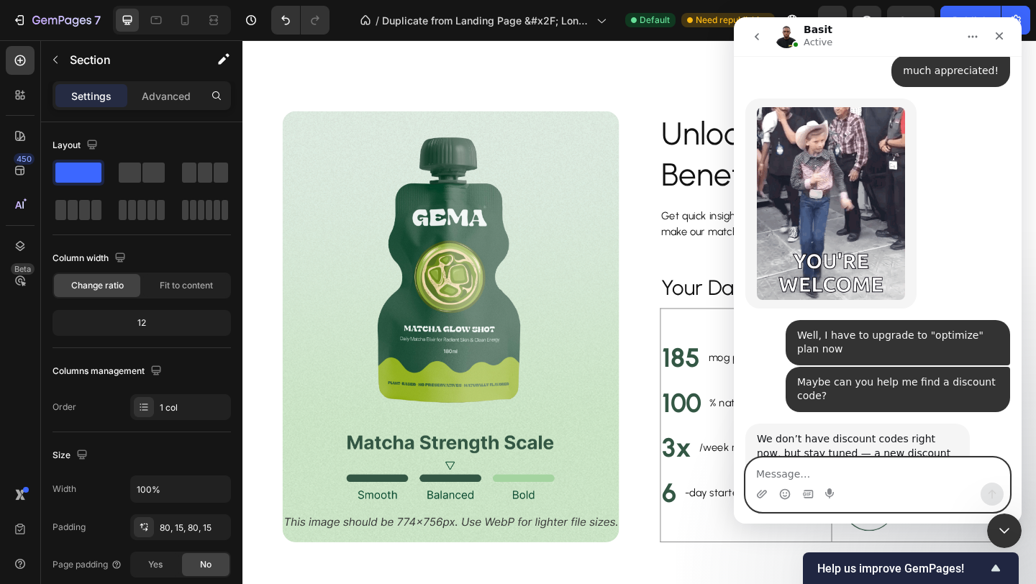
scroll to position [3904, 0]
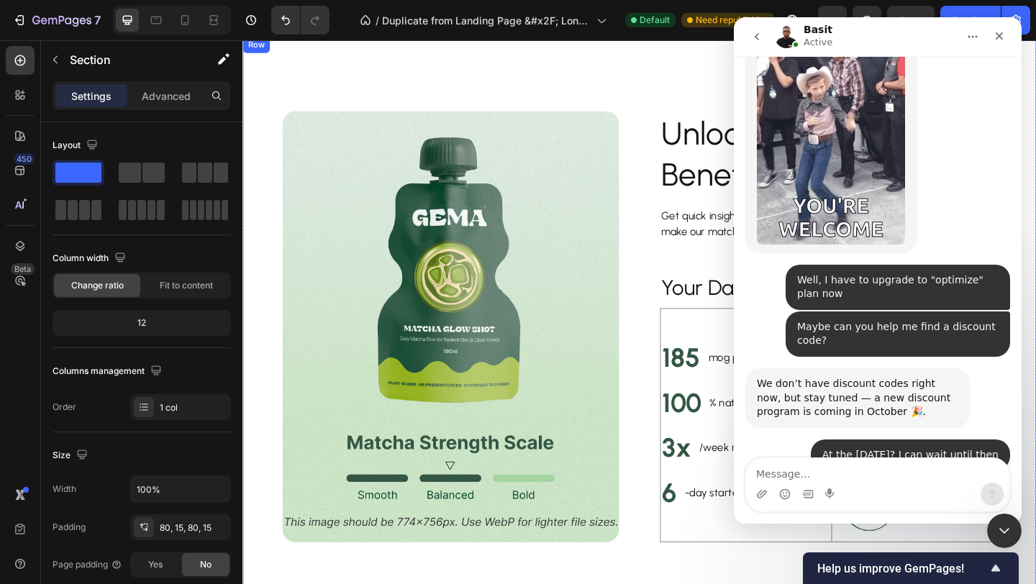
click at [687, 99] on div "Image Unlock Powerful Benefits at a Glance Heading Get quick insights into the …" at bounding box center [673, 352] width 863 height 630
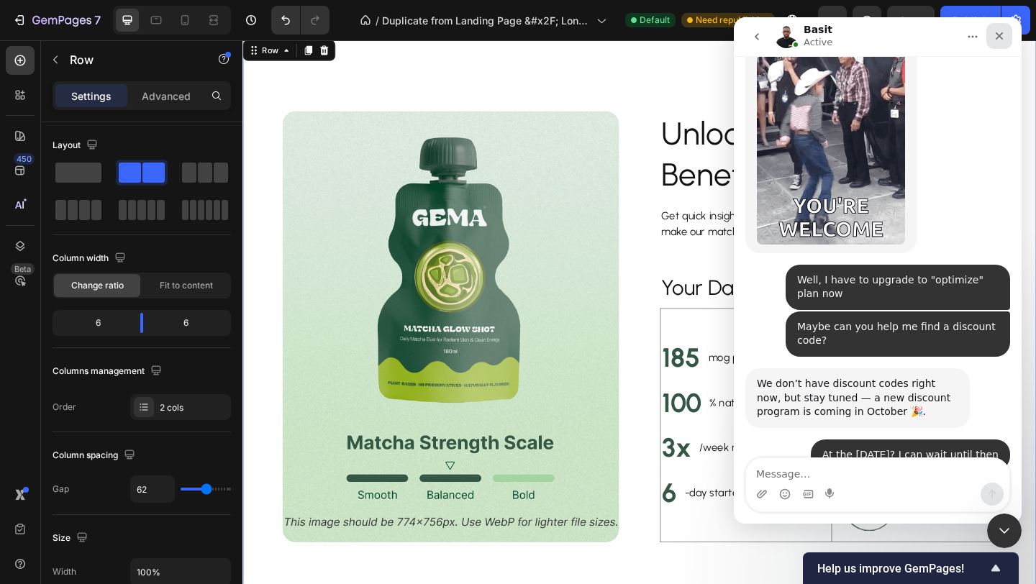
click at [995, 36] on icon "Close" at bounding box center [999, 36] width 12 height 12
